Goal: Information Seeking & Learning: Learn about a topic

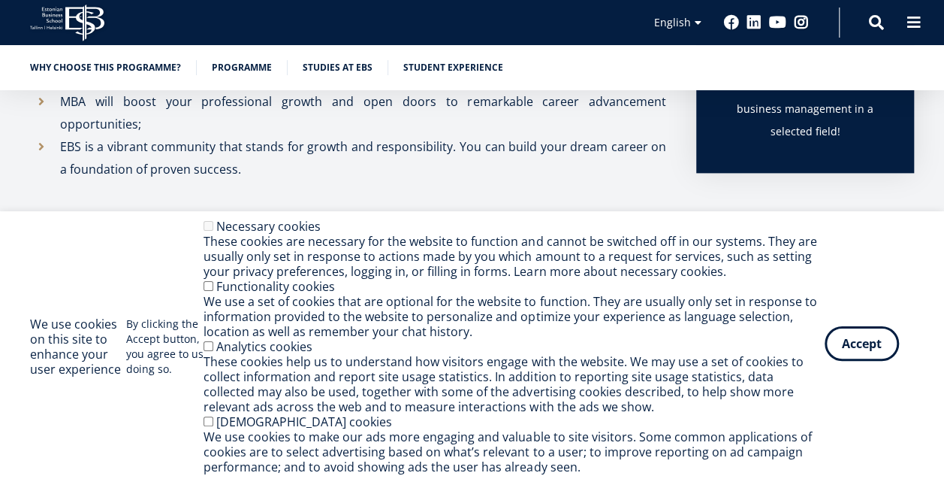
click at [886, 345] on button "Accept" at bounding box center [862, 343] width 74 height 35
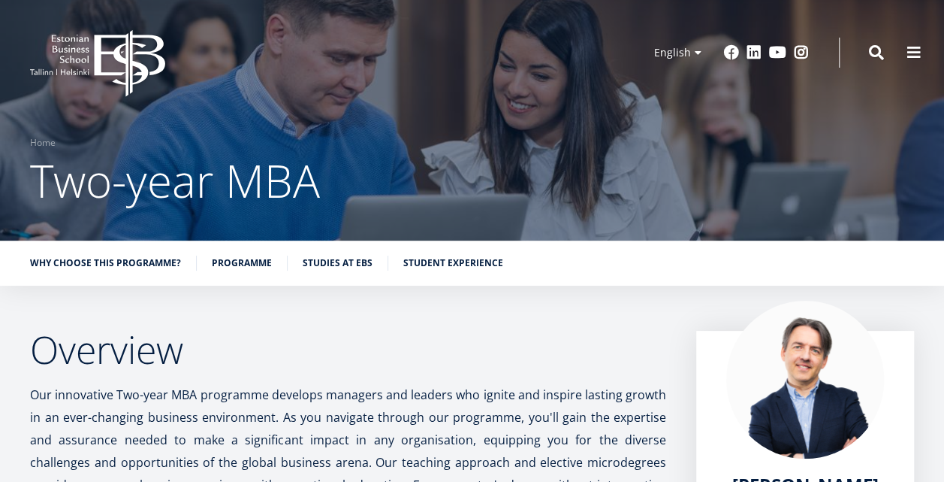
click at [74, 51] on icon at bounding box center [71, 49] width 37 height 8
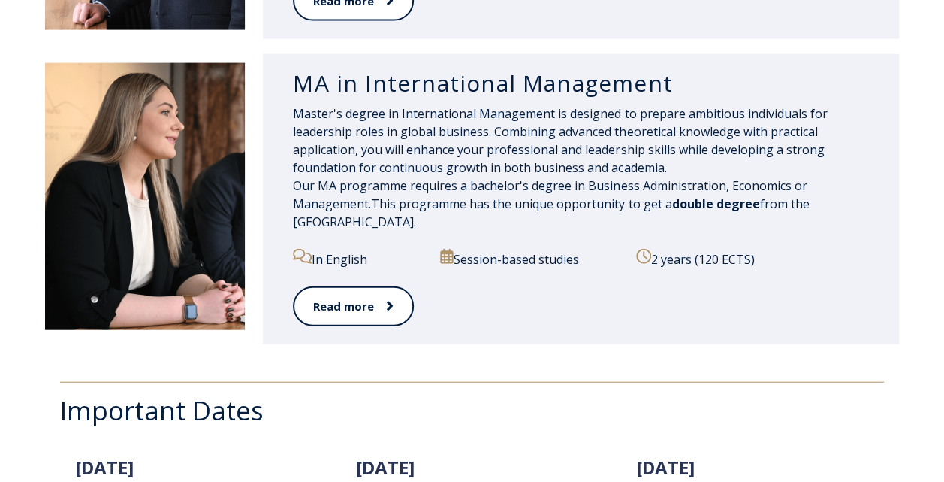
scroll to position [1578, 0]
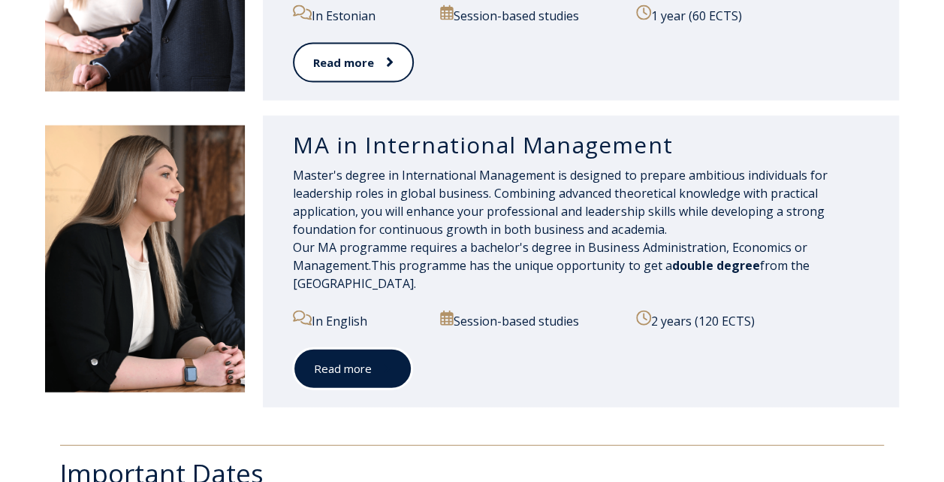
click at [377, 349] on link "Read more" at bounding box center [352, 368] width 119 height 41
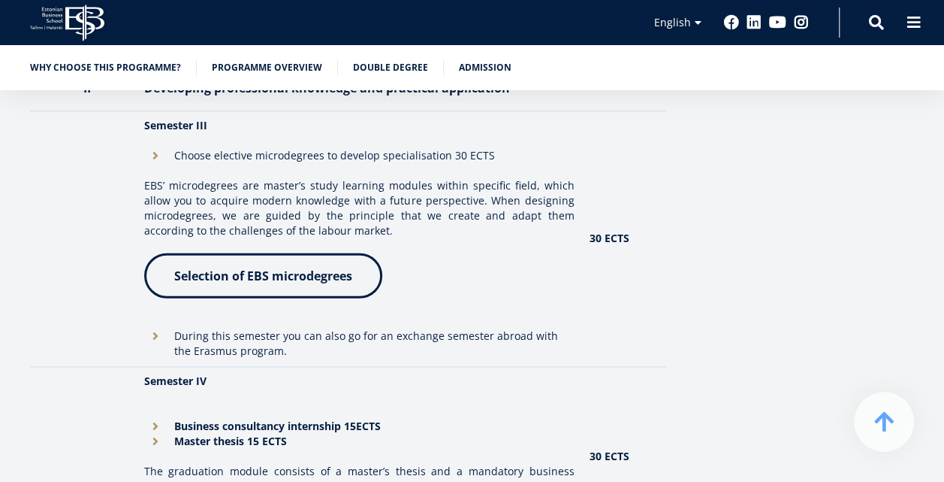
scroll to position [1953, 0]
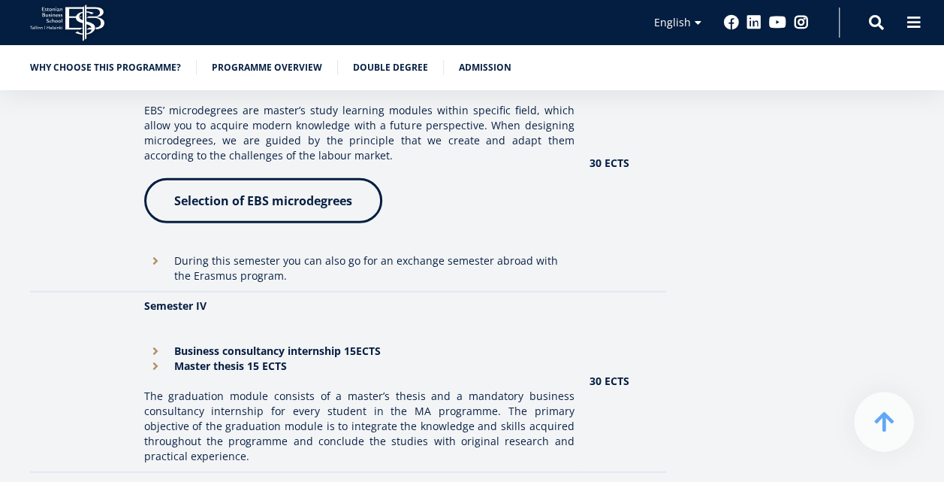
click at [113, 367] on td at bounding box center [83, 382] width 107 height 180
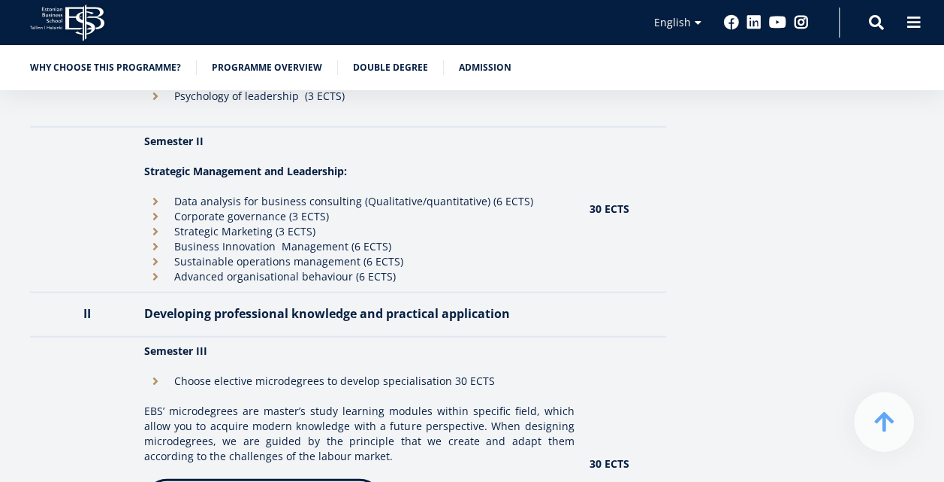
scroll to position [1277, 0]
